Goal: Find specific page/section: Find specific page/section

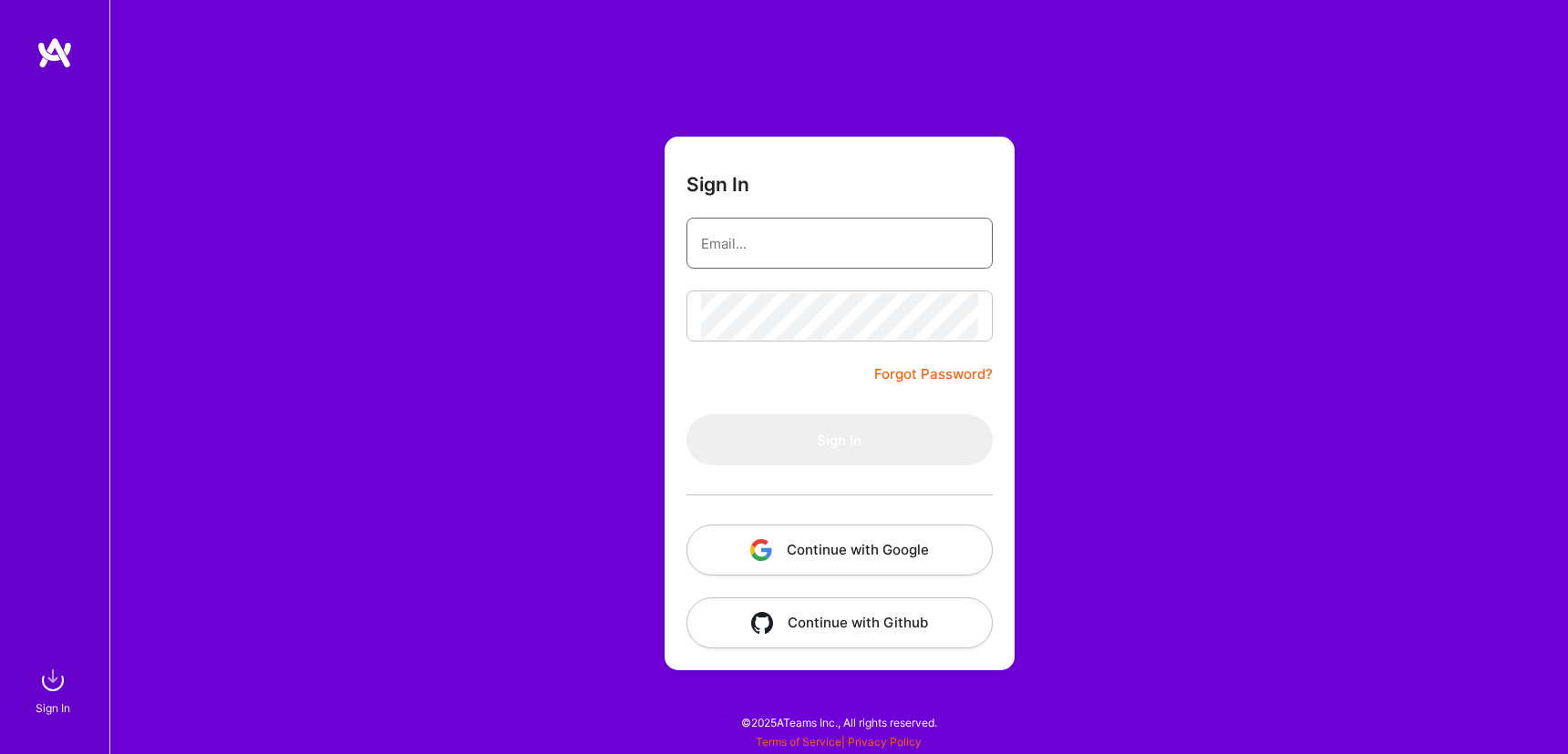
type input "w@[DOMAIN_NAME]"
click at [839, 440] on button "Sign In" at bounding box center [840, 439] width 306 height 51
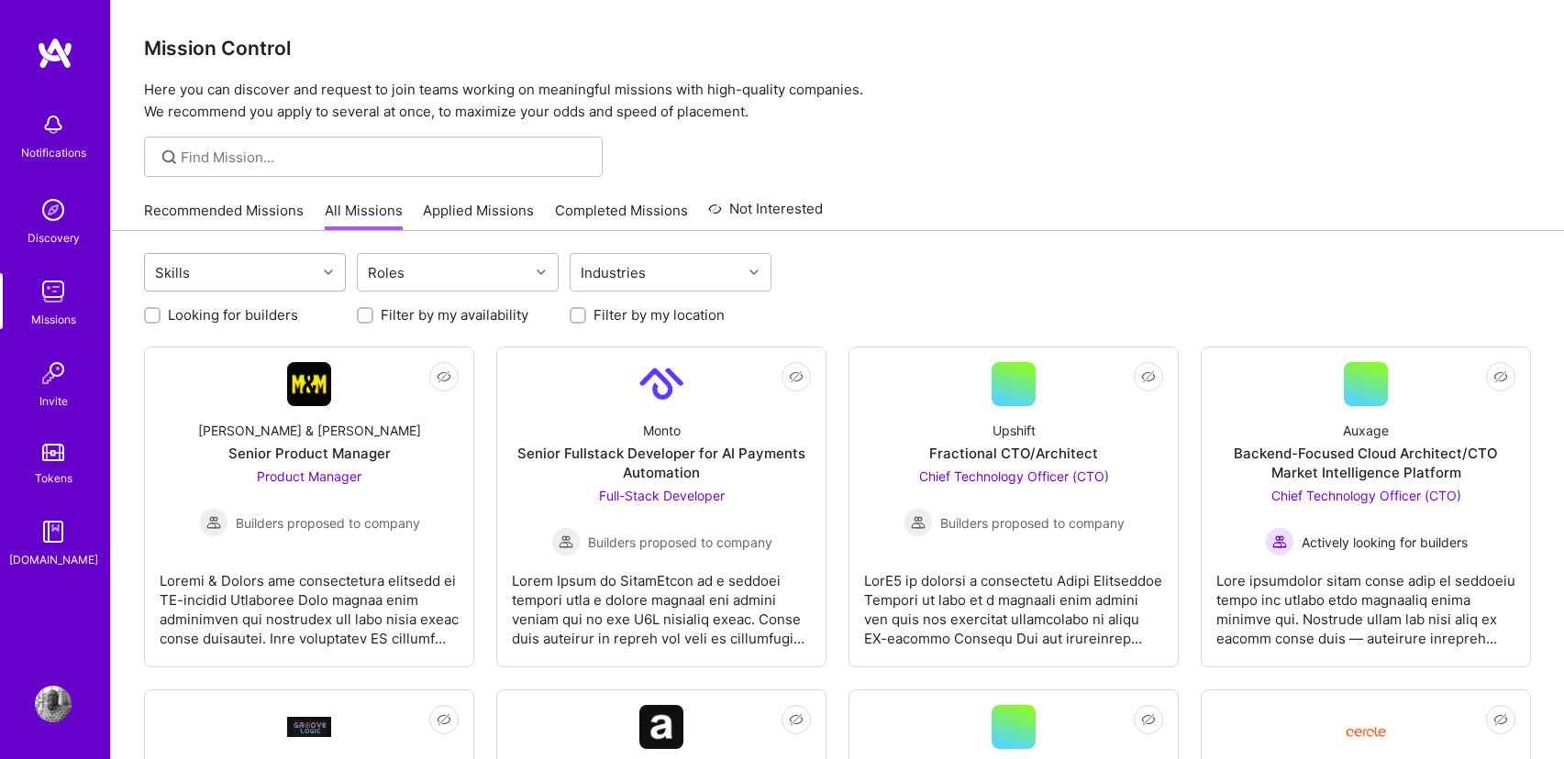
click at [178, 279] on div "Skills" at bounding box center [172, 273] width 44 height 27
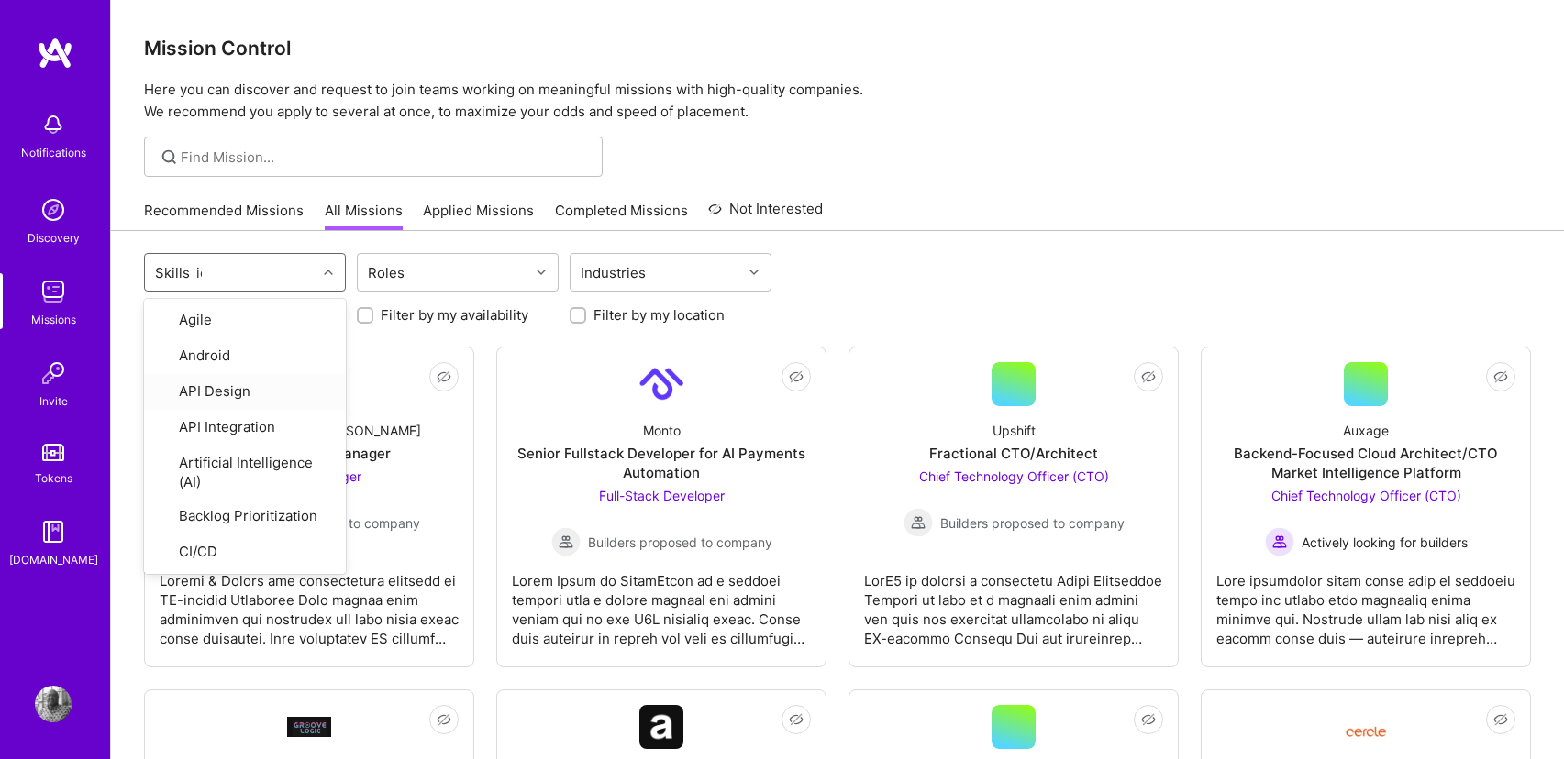
type input "ios"
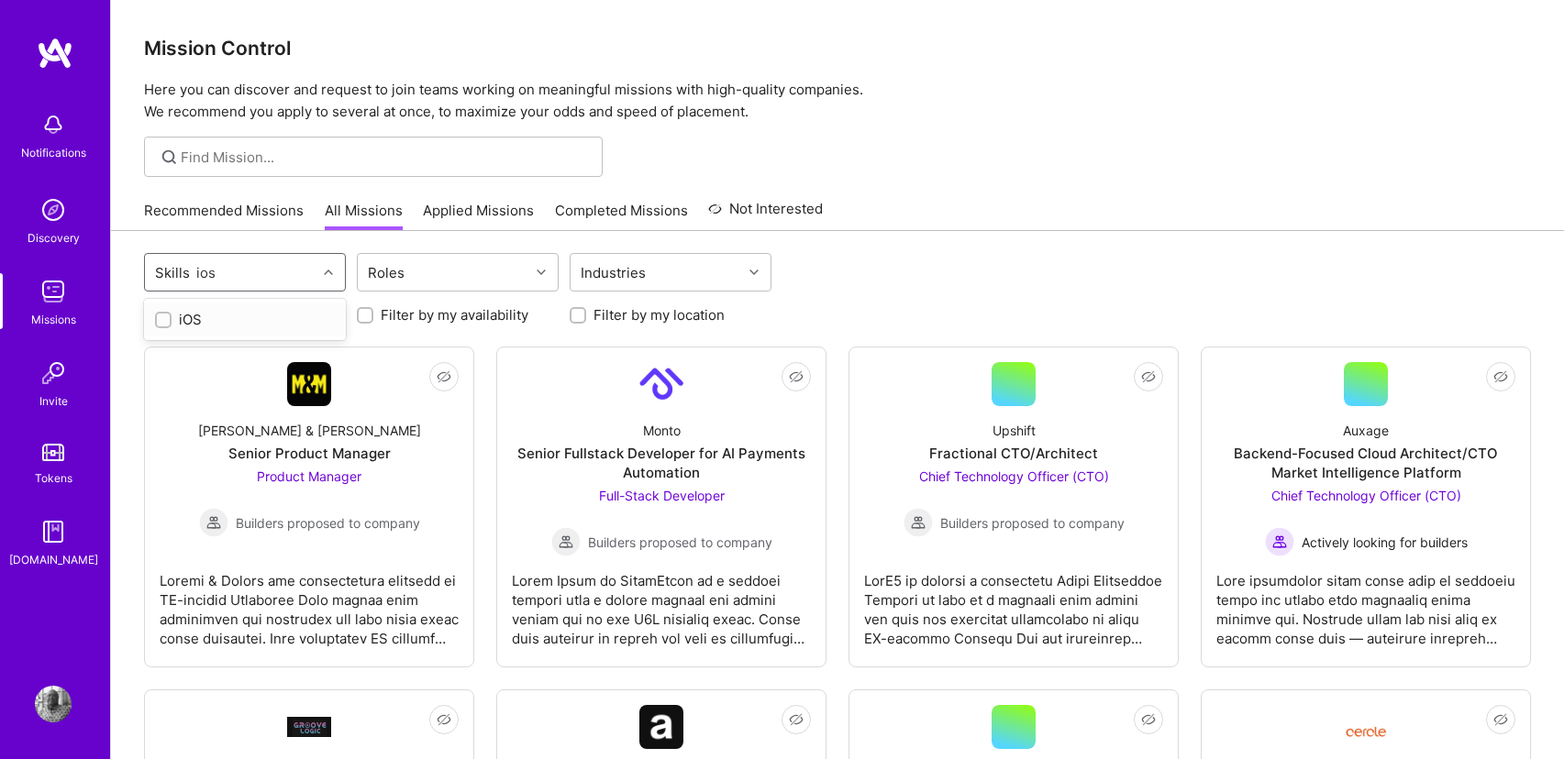
click at [157, 310] on label at bounding box center [163, 319] width 17 height 19
click at [159, 315] on input "checkbox" at bounding box center [165, 321] width 13 height 13
checkbox input "false"
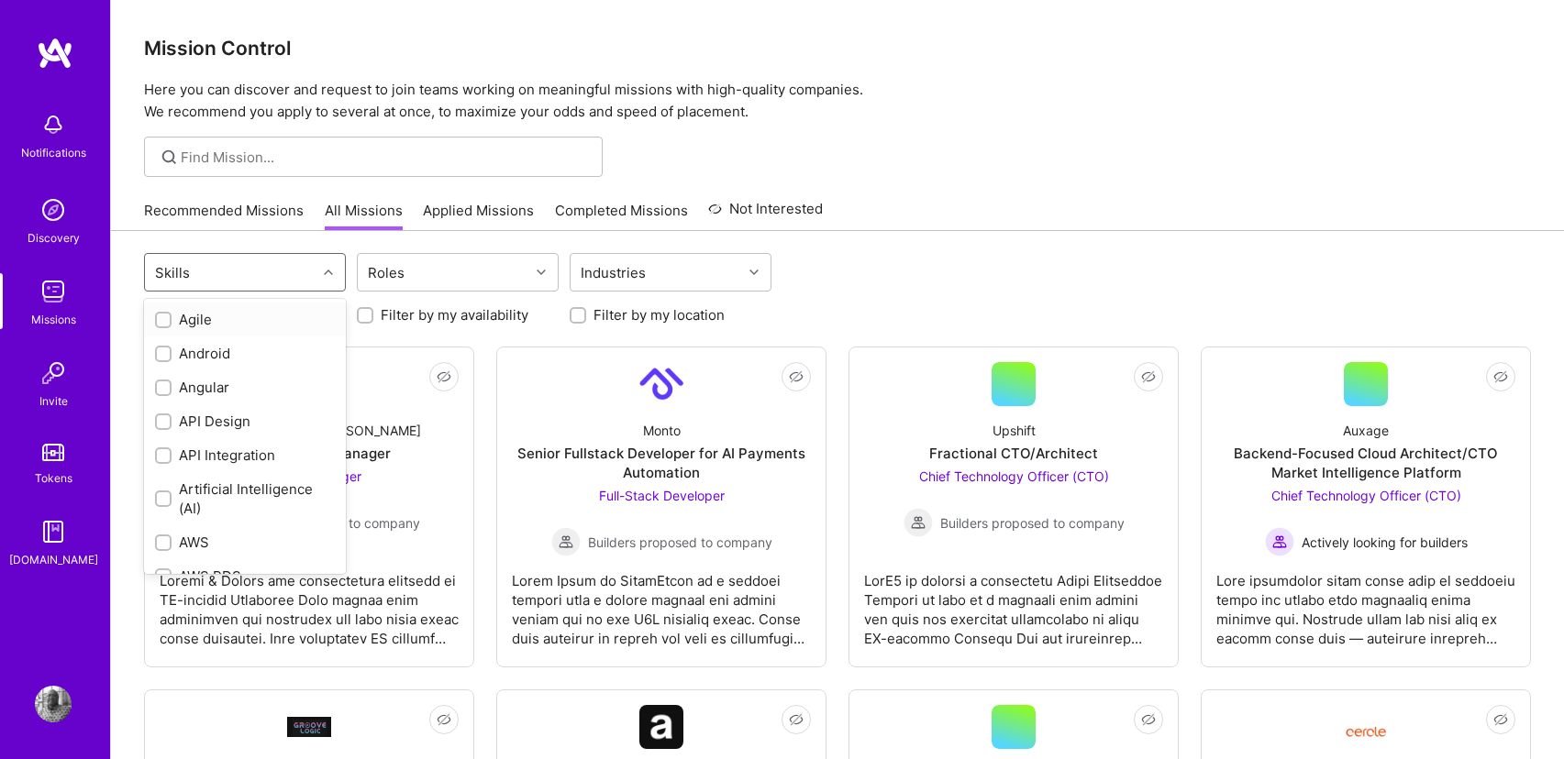
click at [165, 325] on input "checkbox" at bounding box center [165, 321] width 13 height 13
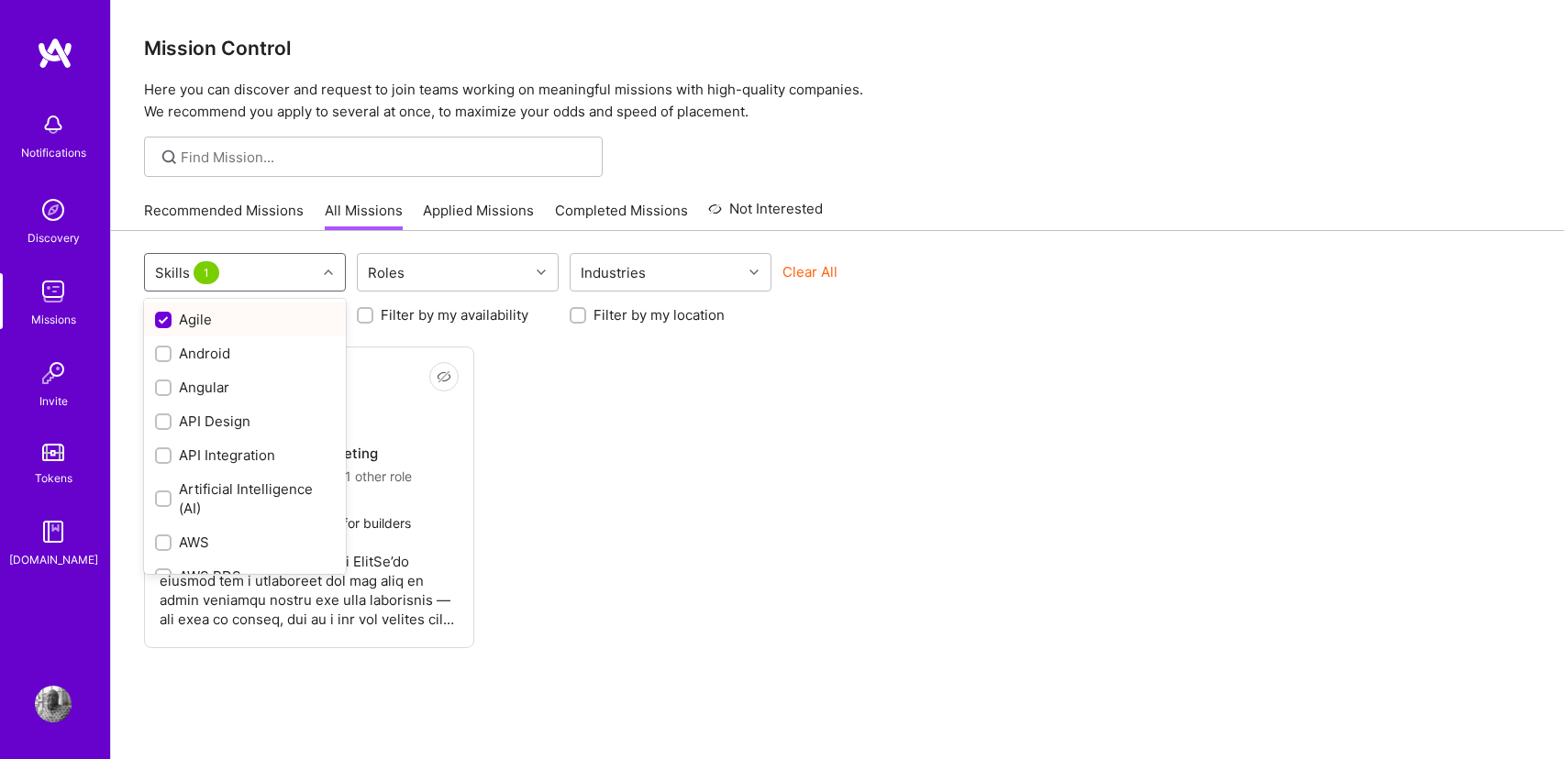
click at [168, 325] on input "checkbox" at bounding box center [165, 321] width 17 height 17
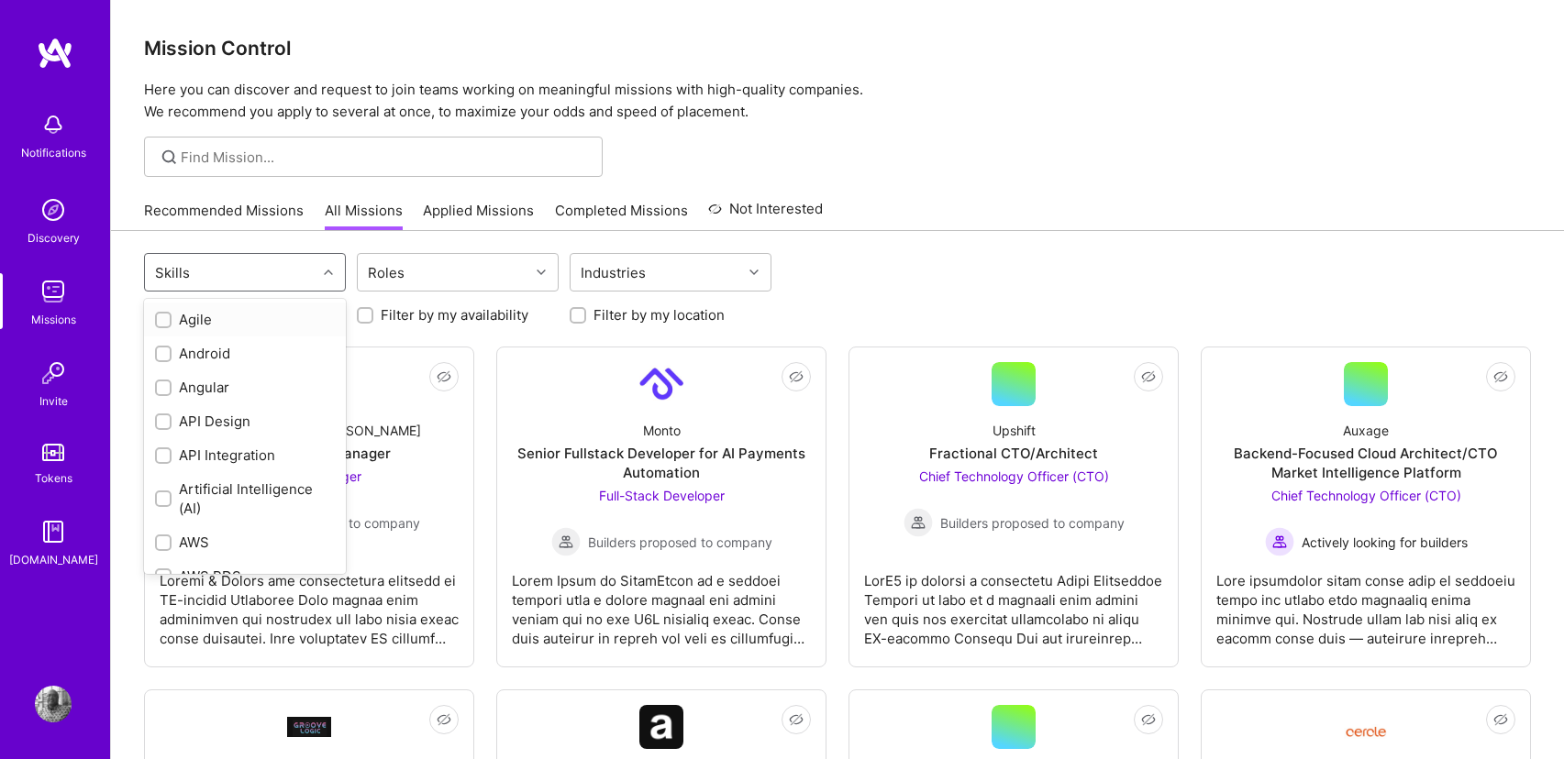
click at [159, 319] on input "checkbox" at bounding box center [165, 321] width 13 height 13
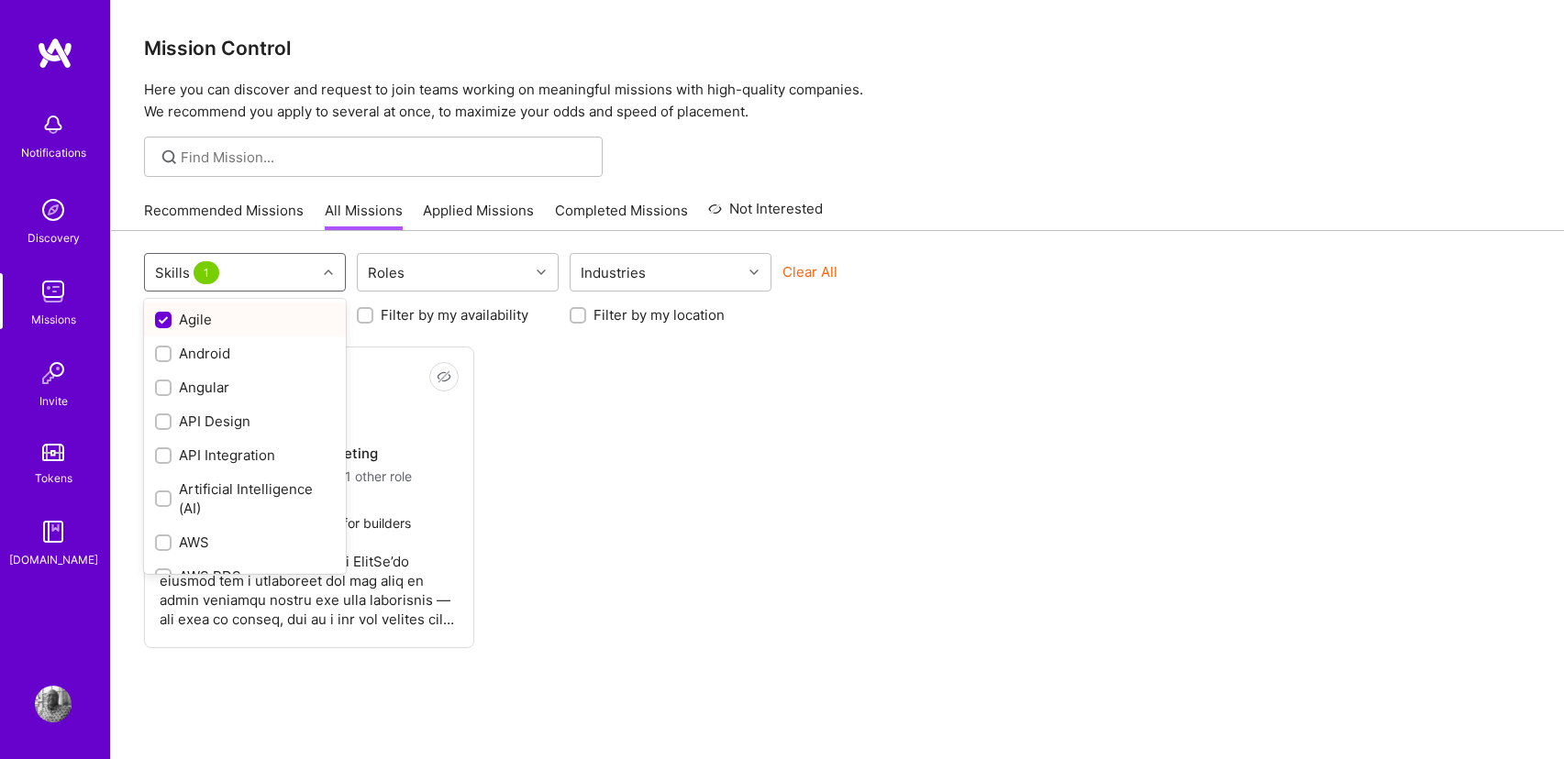
click at [165, 318] on input "checkbox" at bounding box center [165, 321] width 17 height 17
checkbox input "false"
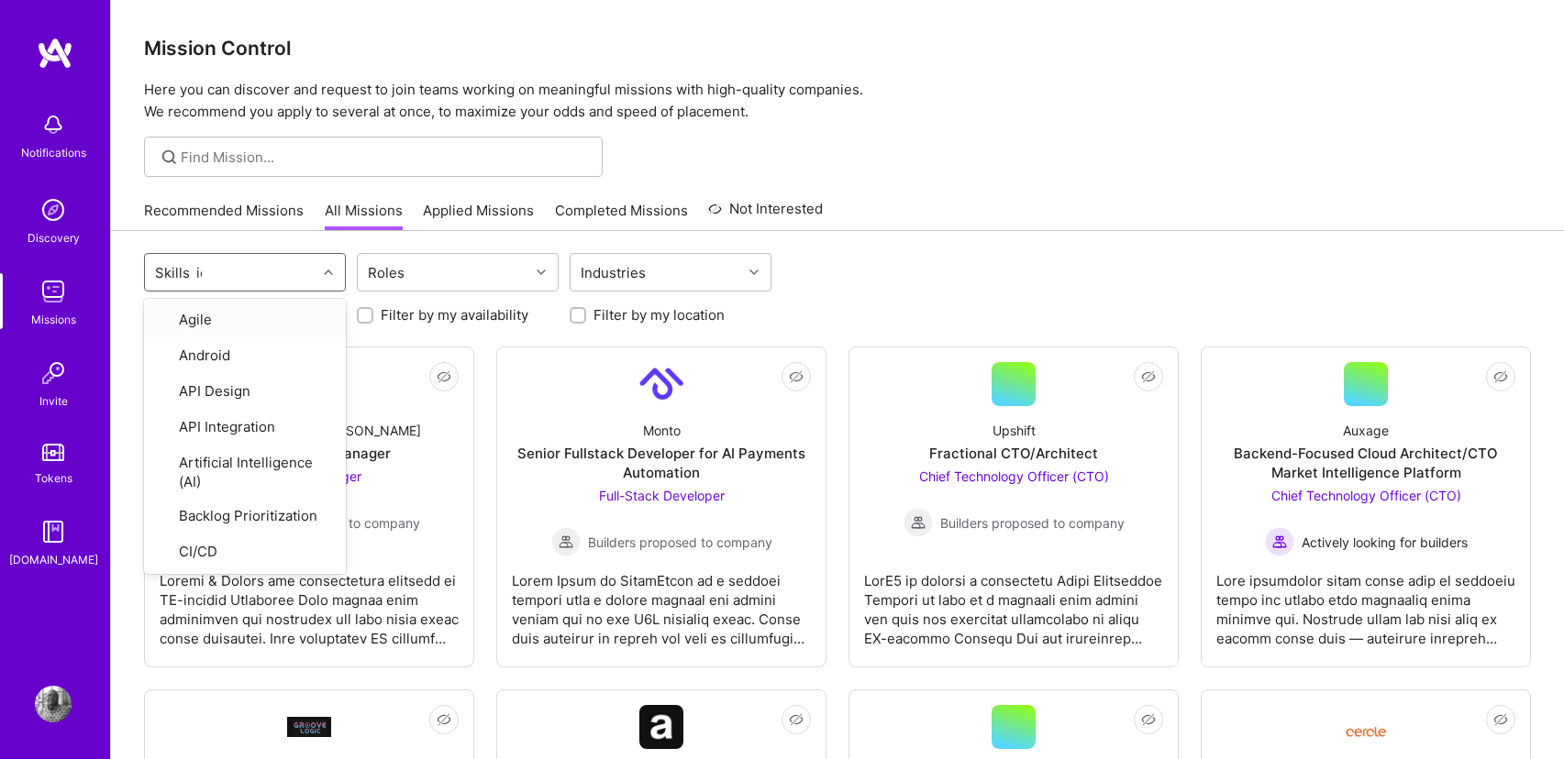
type input "ios"
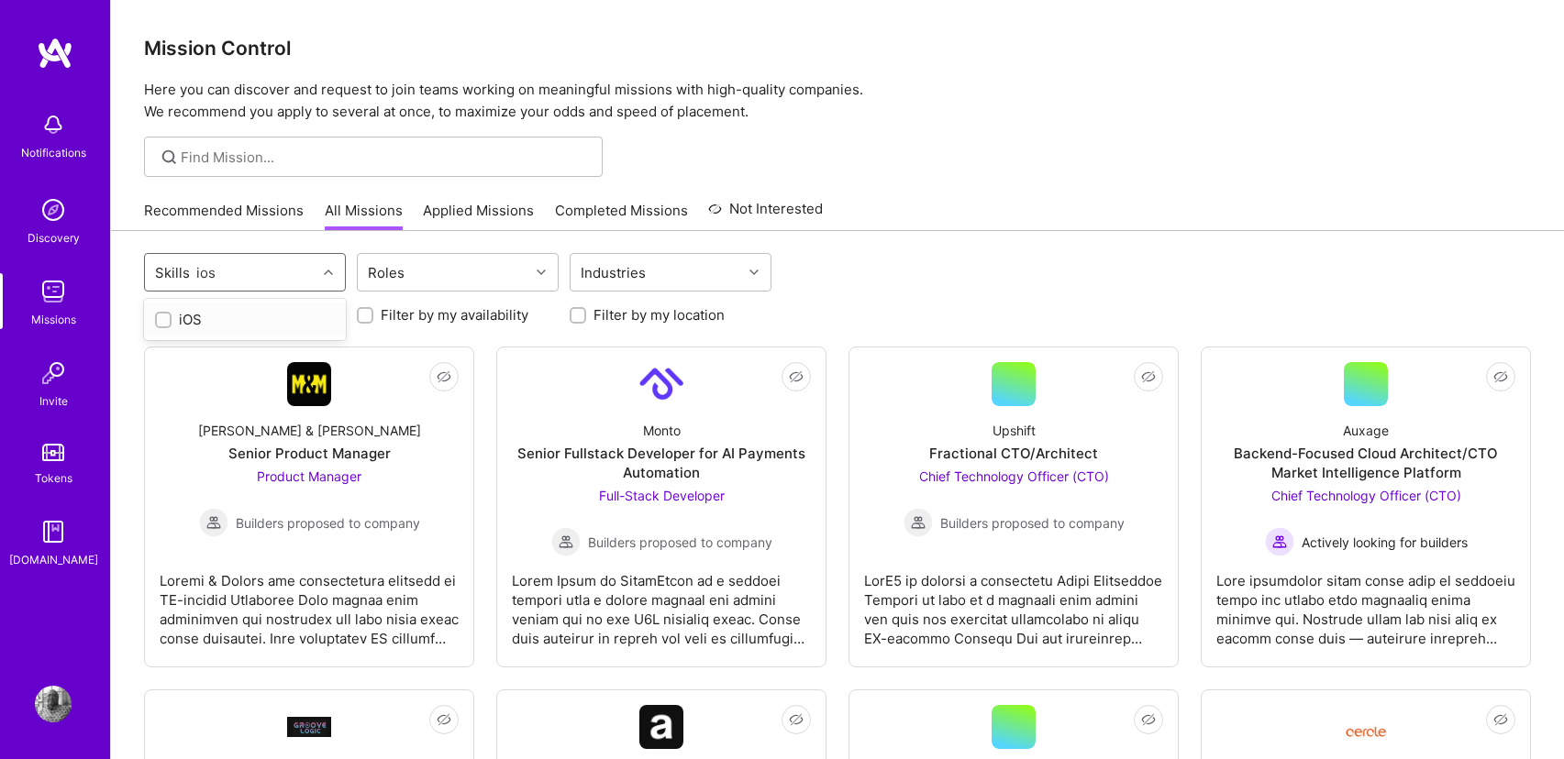
click at [160, 321] on input "checkbox" at bounding box center [165, 321] width 13 height 13
checkbox input "true"
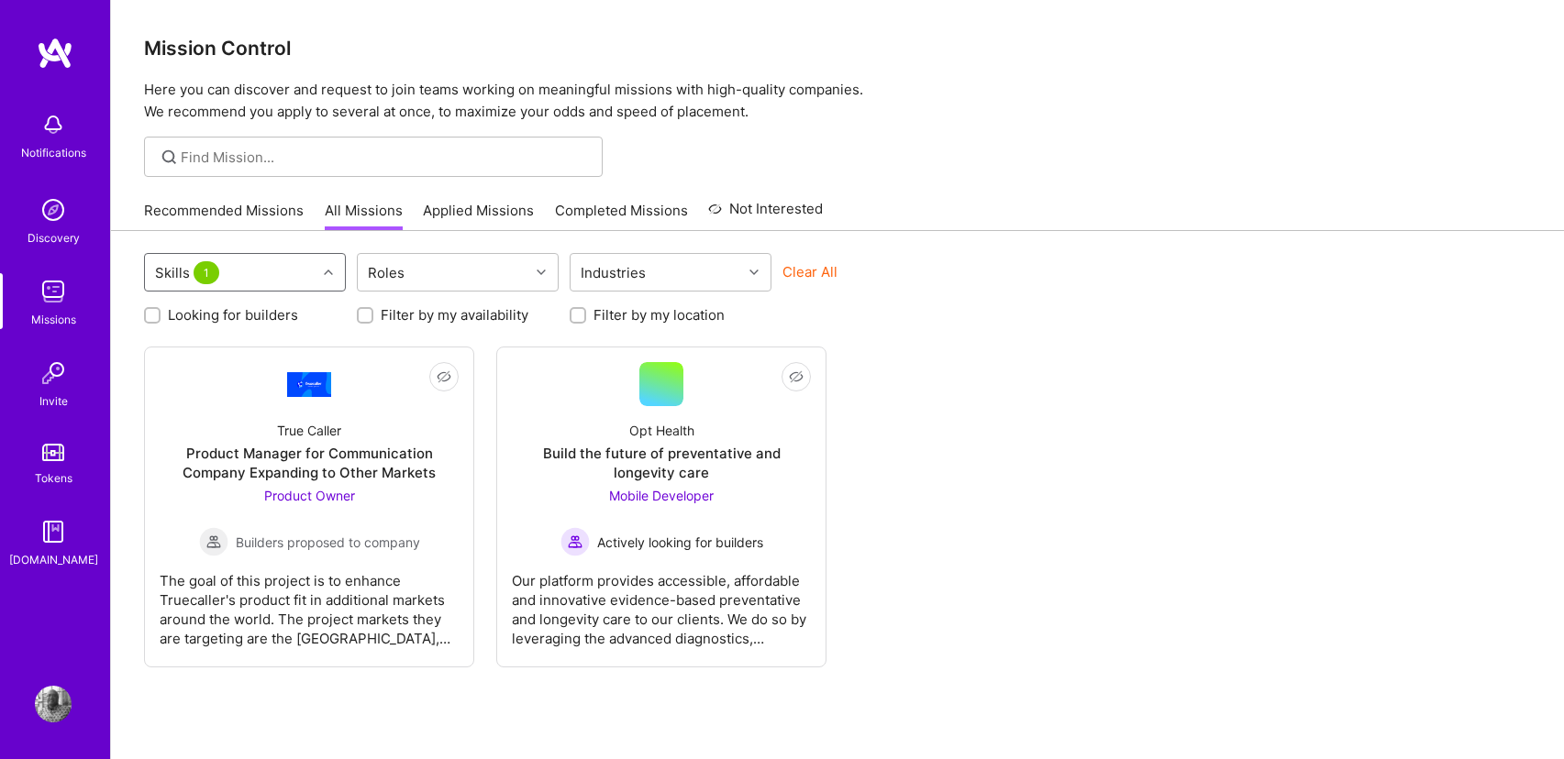
click at [231, 273] on div "Skills 1" at bounding box center [231, 272] width 172 height 37
